Goal: Transaction & Acquisition: Purchase product/service

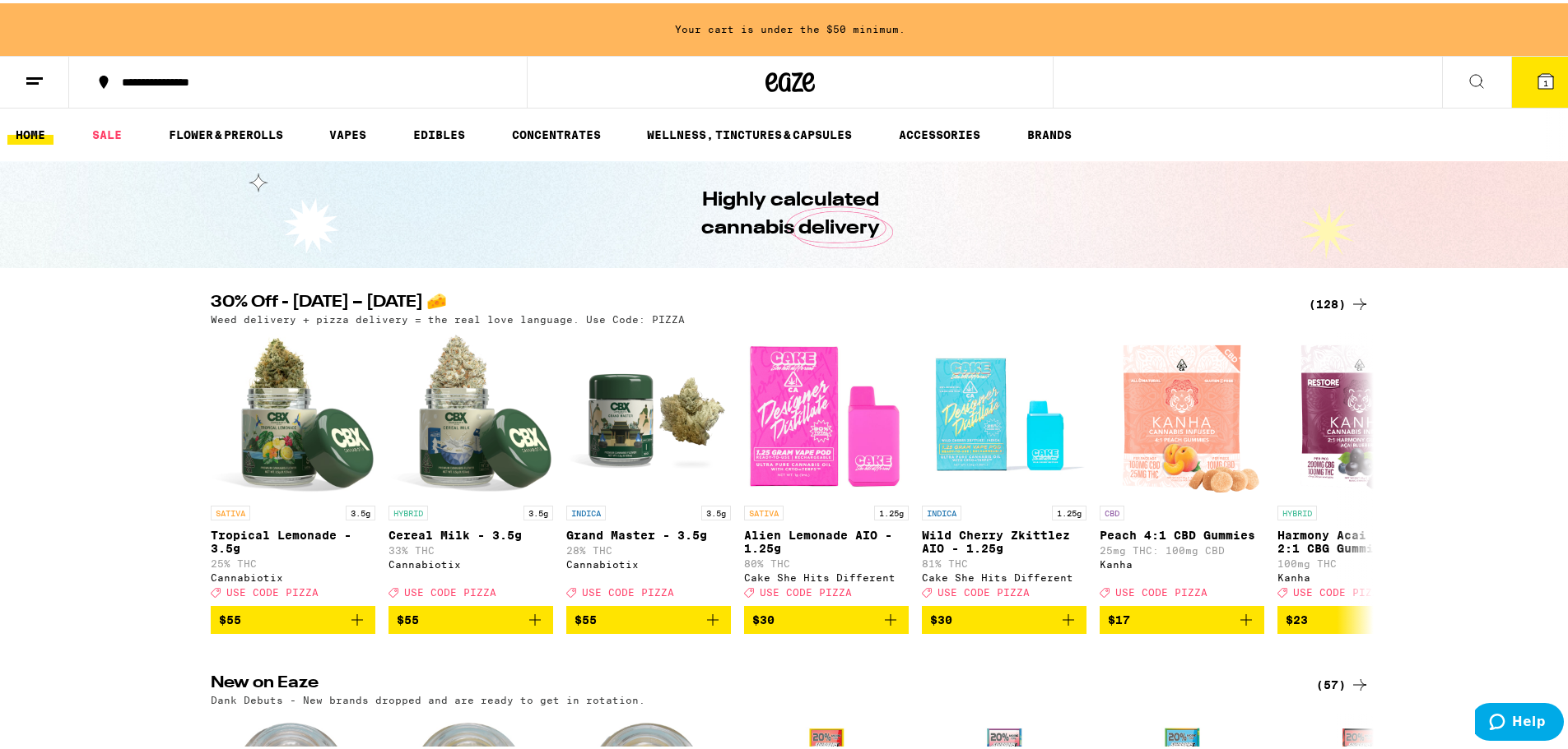
click at [1323, 304] on div "(128)" at bounding box center [1339, 301] width 61 height 20
